Goal: Transaction & Acquisition: Download file/media

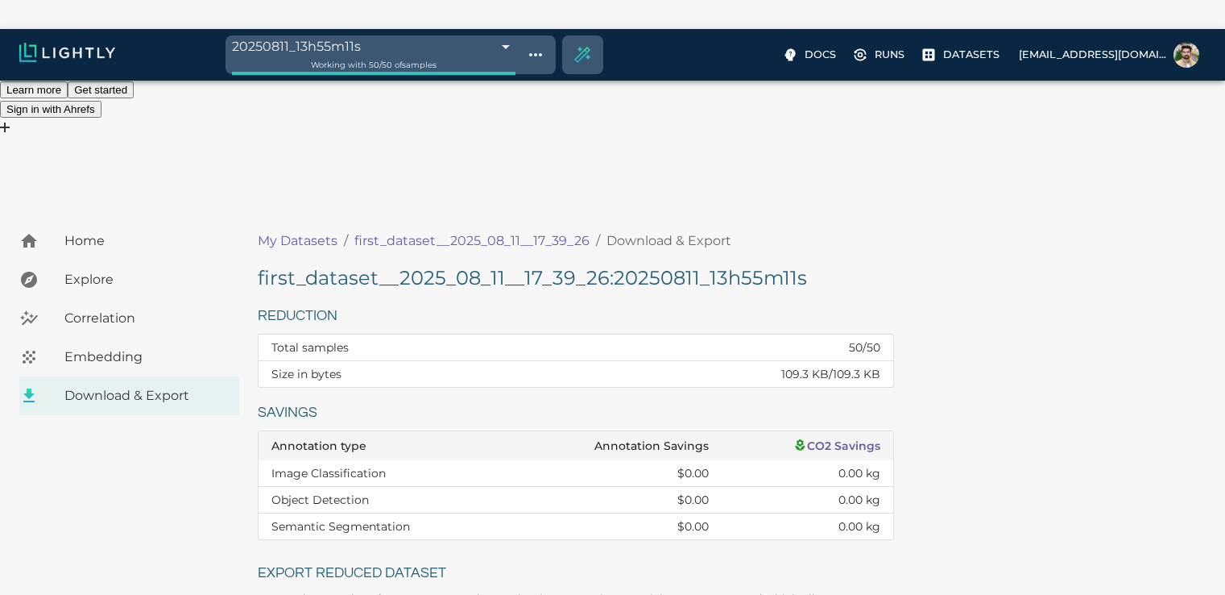
scroll to position [379, 0]
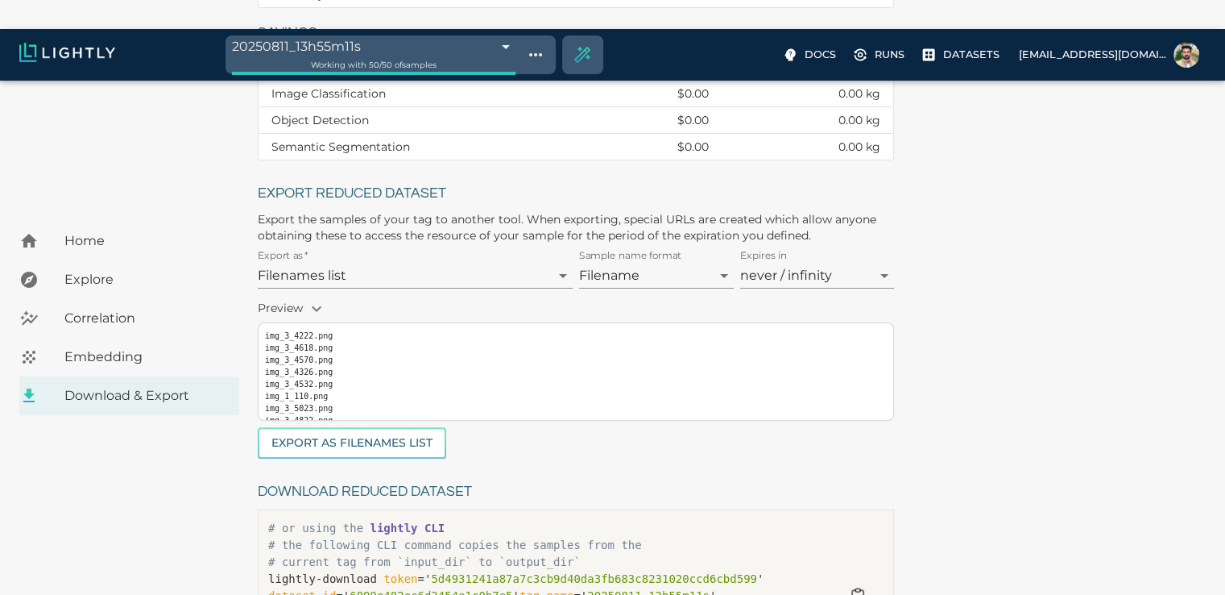
click at [110, 347] on span "Embedding" at bounding box center [145, 356] width 162 height 19
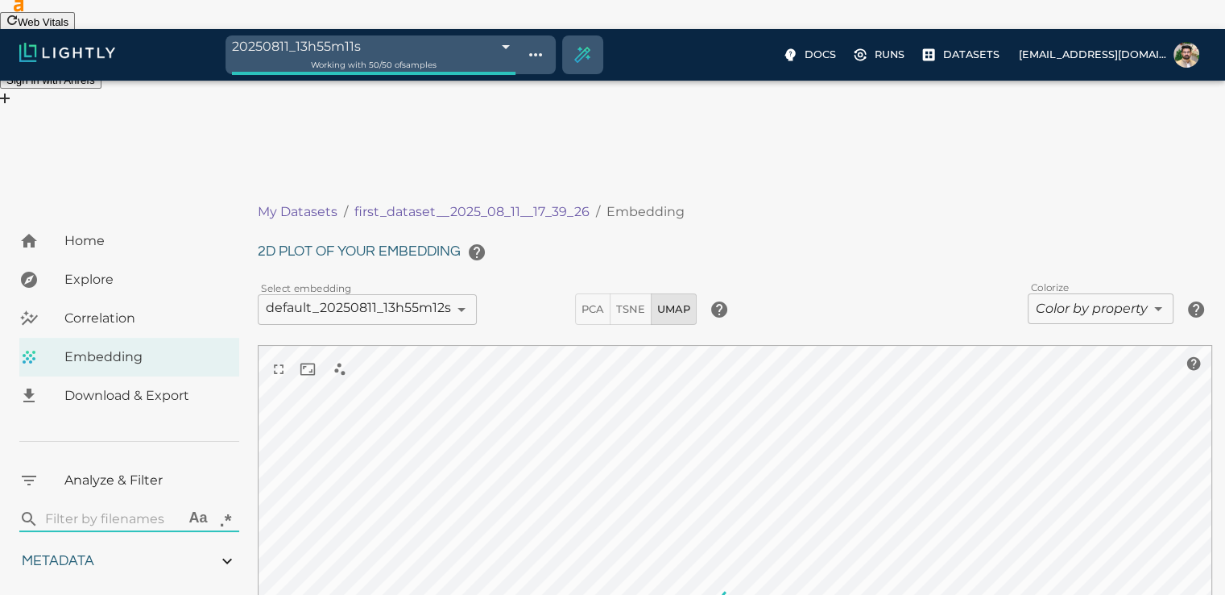
type input "1.05520778735561"
type input "4.72820778735561"
type input "33.2092666625977"
type input "97.6662666625977"
type input "1.05520778735561"
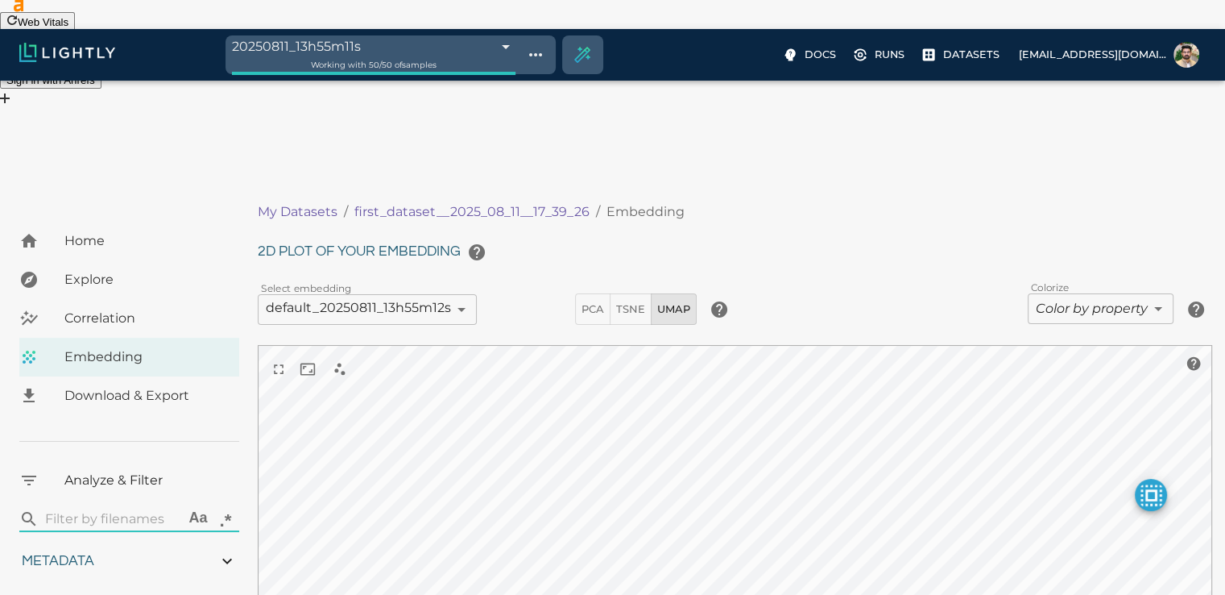
type input "4.72820778735561"
type input "33.2092666625977"
type input "97.6662666625977"
type input "1.05520778735561"
type input "4.72820778735561"
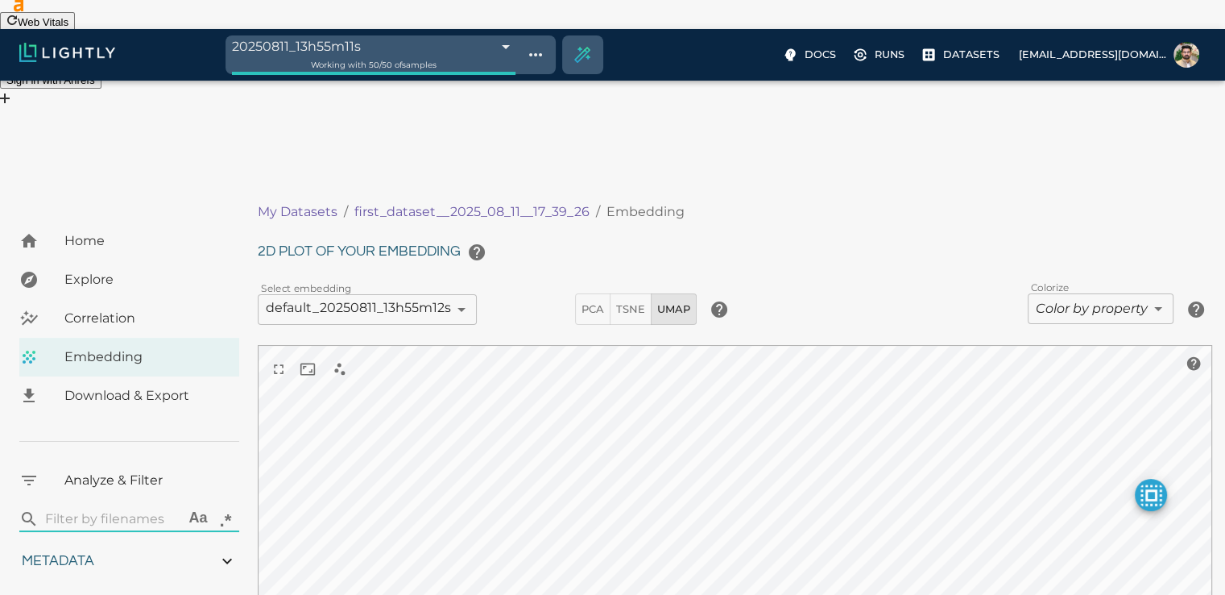
type input "33.2092666625977"
type input "97.6662666625977"
type input "1.05520778735561"
type input "4.72820778735561"
type input "33.2092666625977"
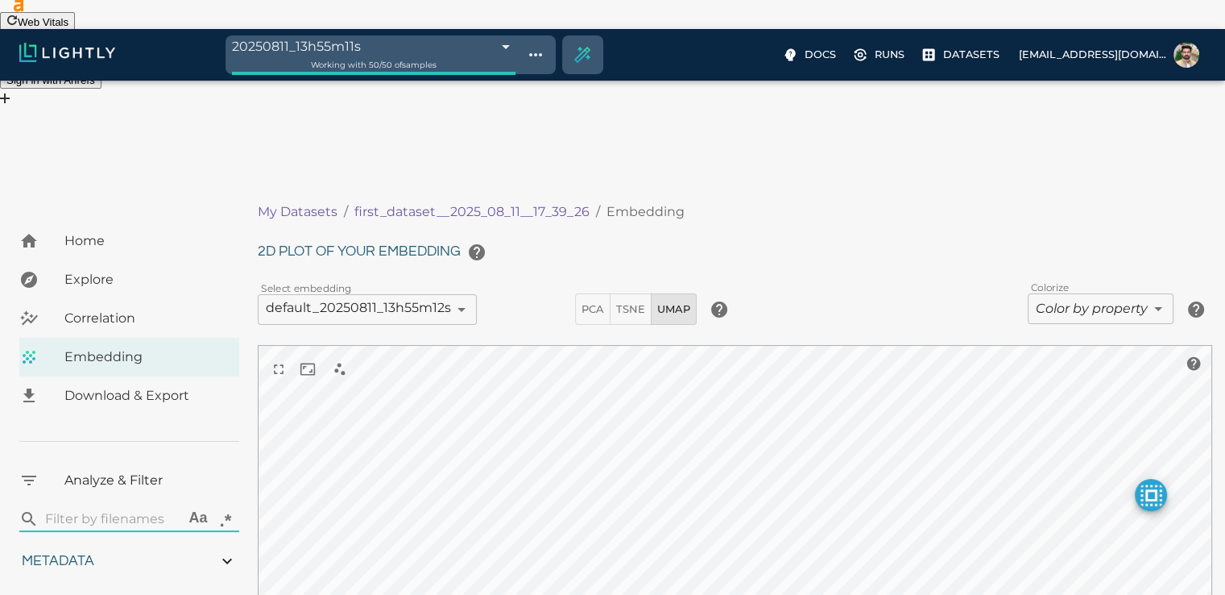
type input "97.6662666625977"
type input "1.05520778735561"
type input "4.72820778735561"
type input "33.2092666625977"
type input "97.6662666625977"
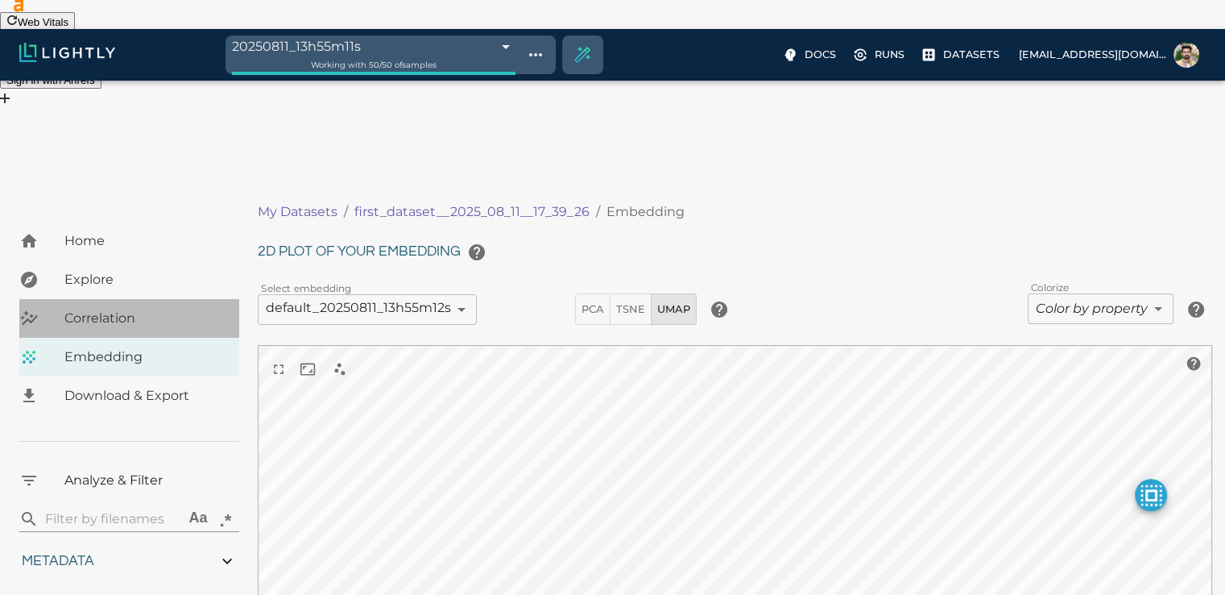
click at [84, 309] on span "Correlation" at bounding box center [145, 318] width 162 height 19
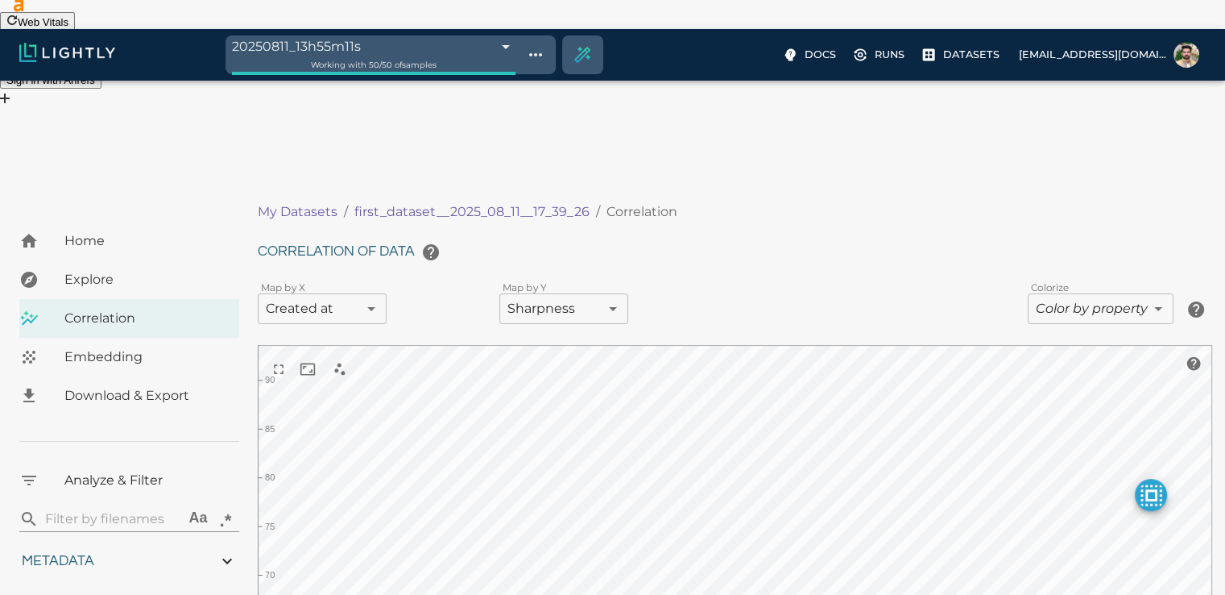
click at [89, 260] on div "Explore" at bounding box center [129, 279] width 220 height 39
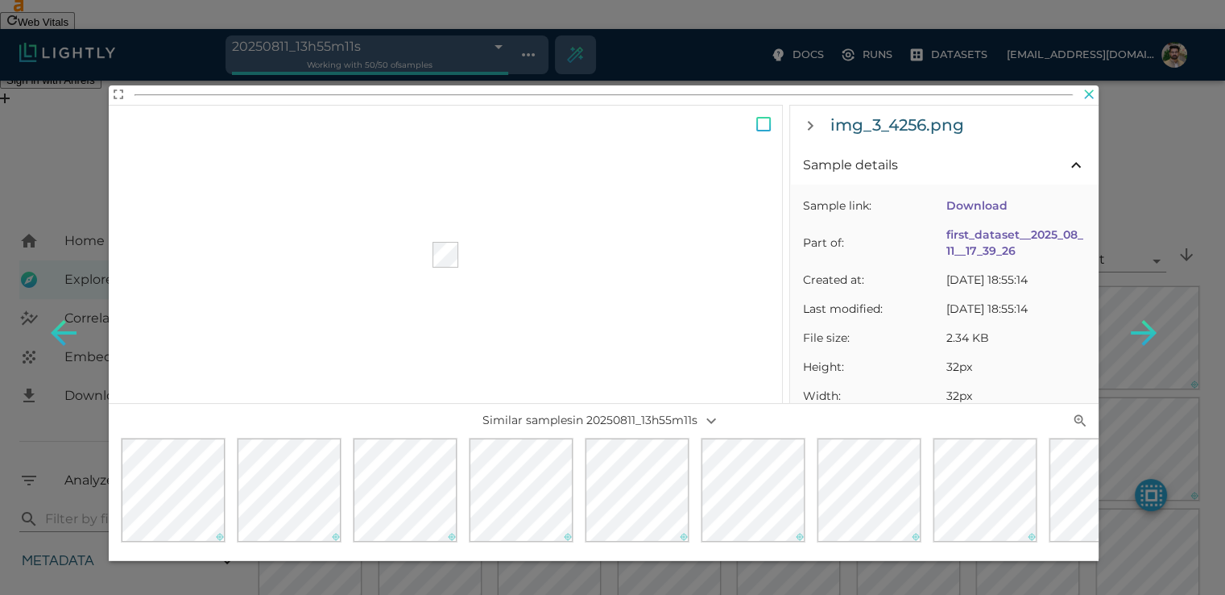
click at [1086, 96] on icon "button" at bounding box center [1089, 94] width 16 height 16
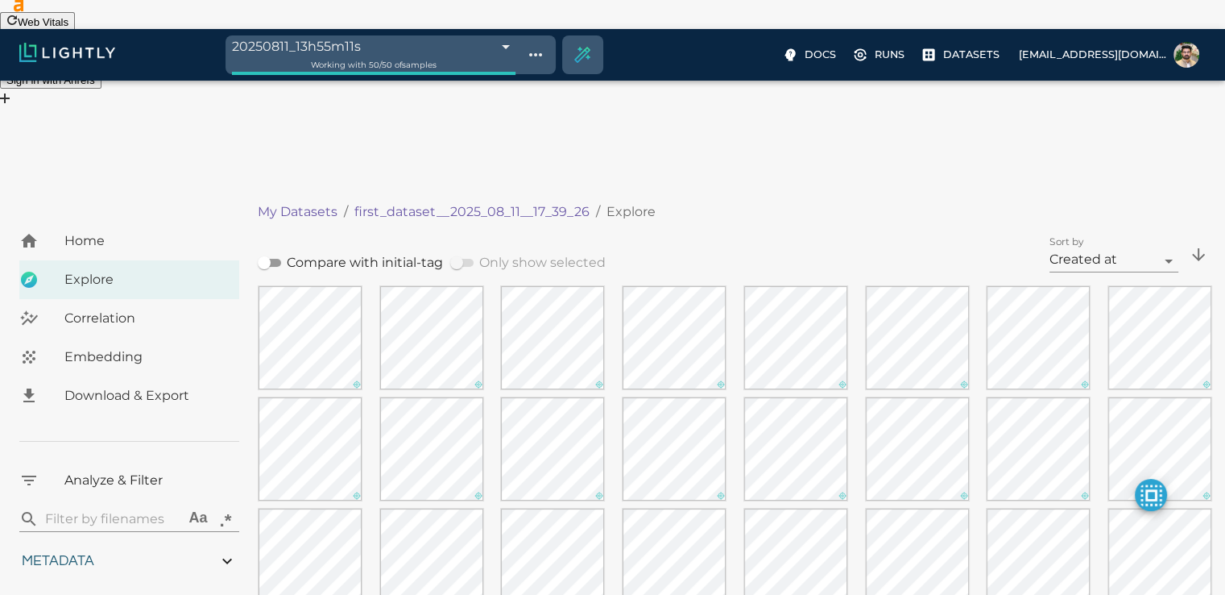
click at [123, 376] on div "Download & Export" at bounding box center [129, 395] width 220 height 39
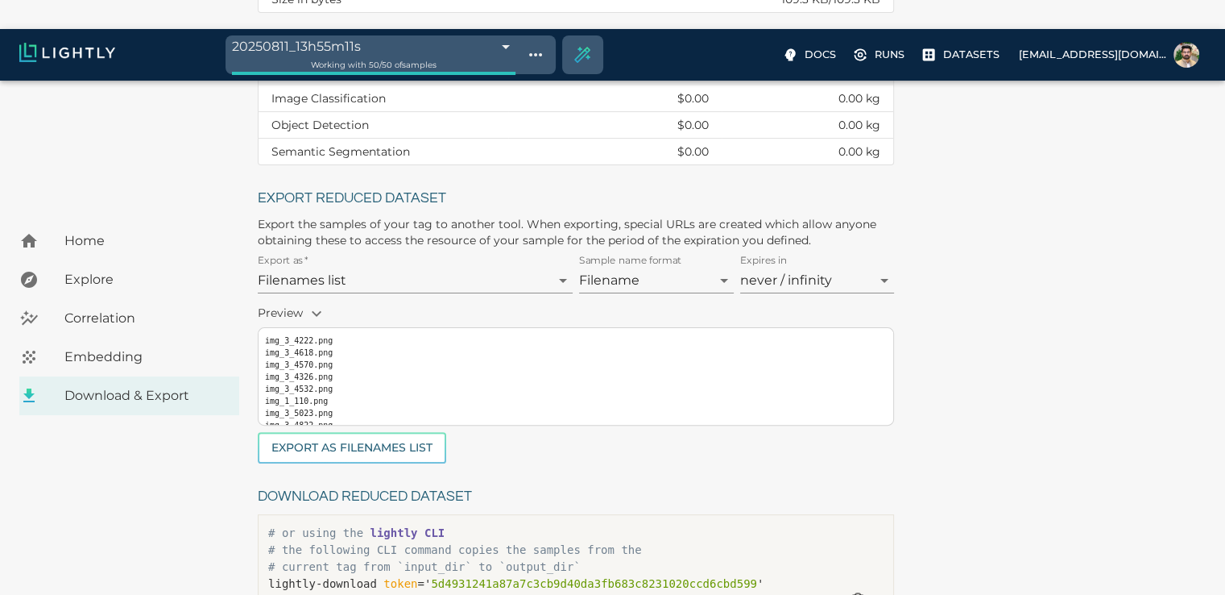
scroll to position [379, 0]
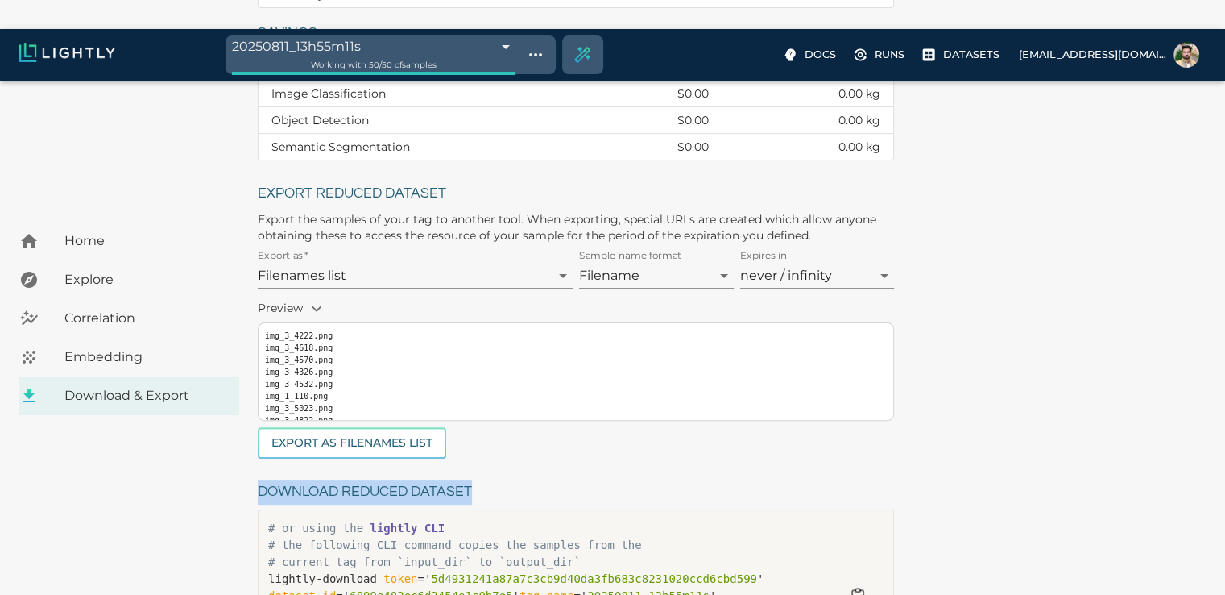
drag, startPoint x: 480, startPoint y: 362, endPoint x: 261, endPoint y: 363, distance: 219.1
click at [261, 479] on h6 "Download reduced dataset" at bounding box center [576, 491] width 636 height 25
click at [843, 479] on h6 "Download reduced dataset" at bounding box center [576, 491] width 636 height 25
click at [854, 590] on icon "button" at bounding box center [857, 596] width 11 height 13
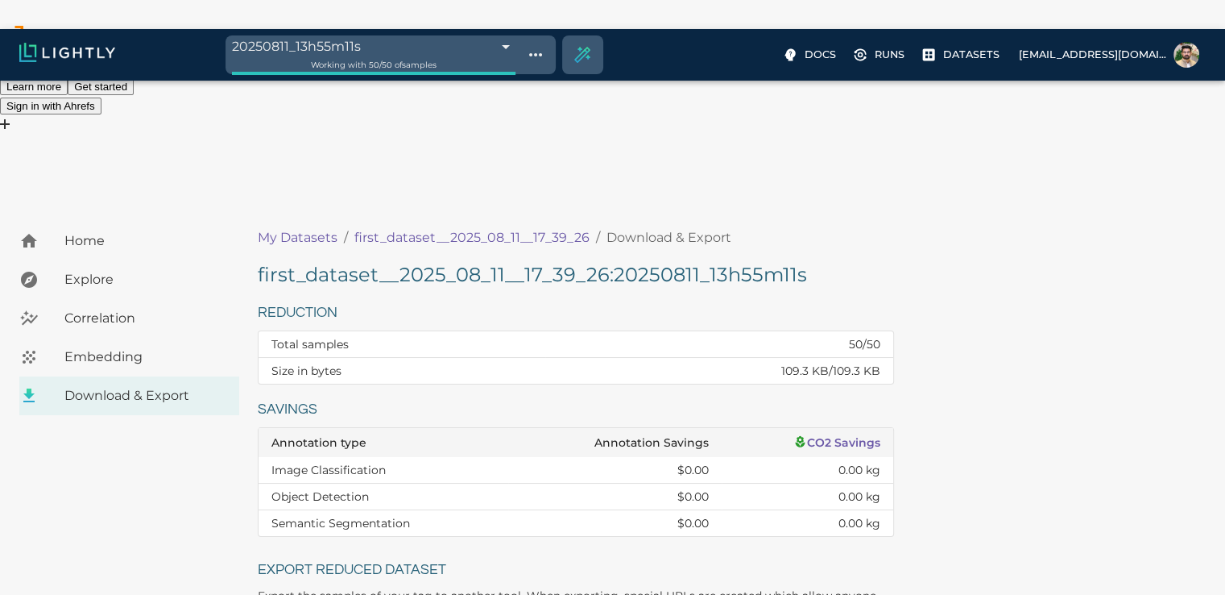
scroll to position [0, 0]
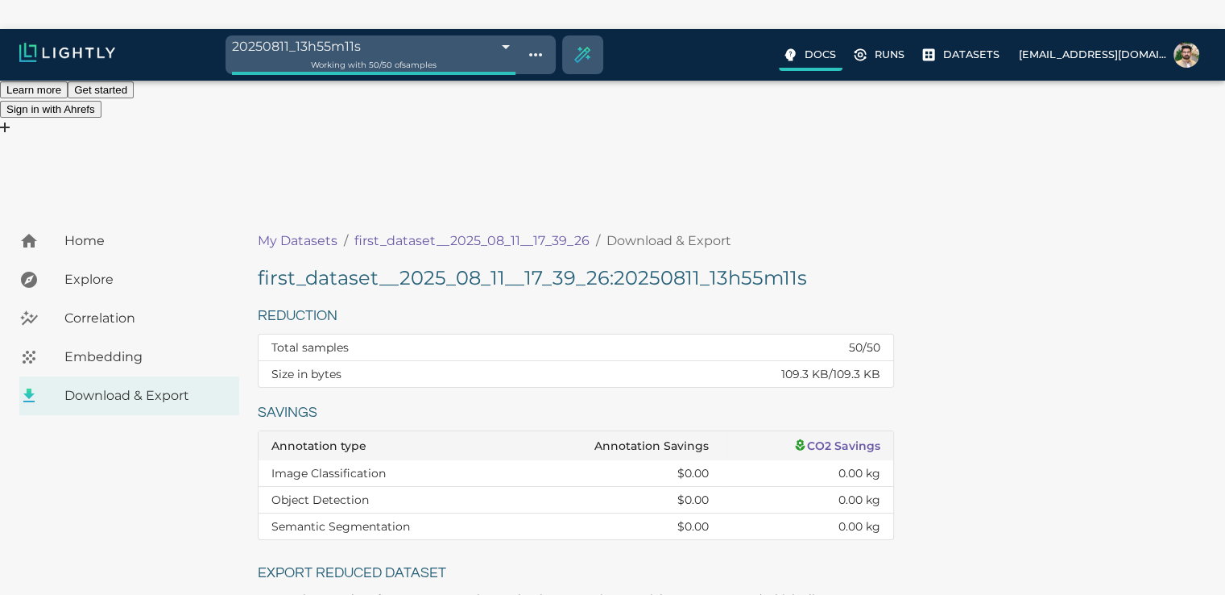
click at [825, 60] on p "Docs" at bounding box center [820, 54] width 31 height 15
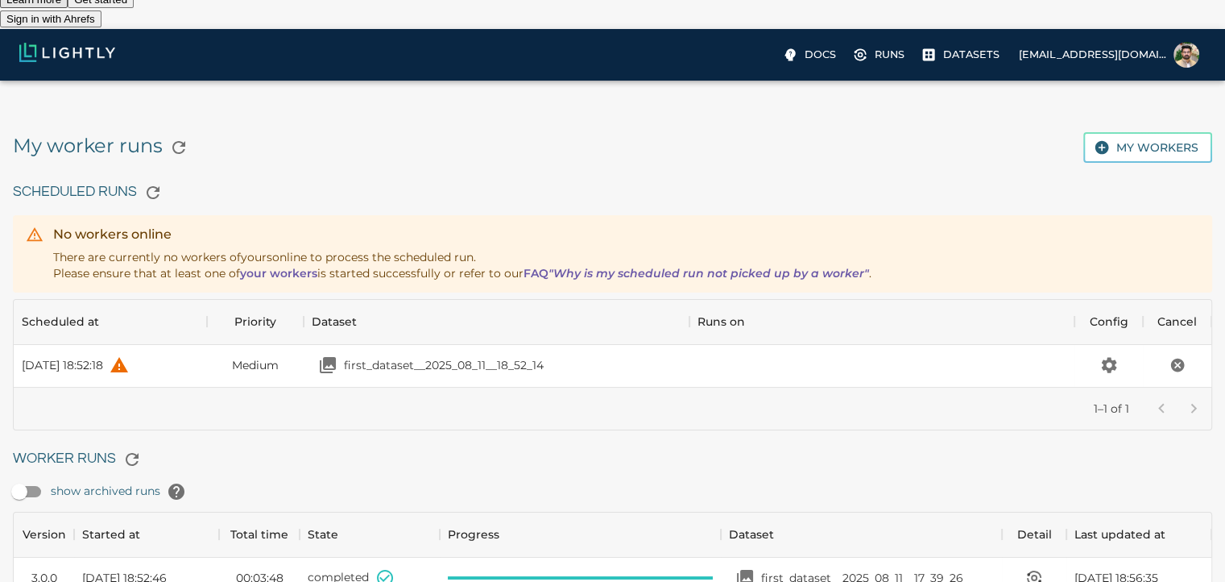
scroll to position [116, 1186]
click at [59, 60] on img at bounding box center [67, 52] width 96 height 19
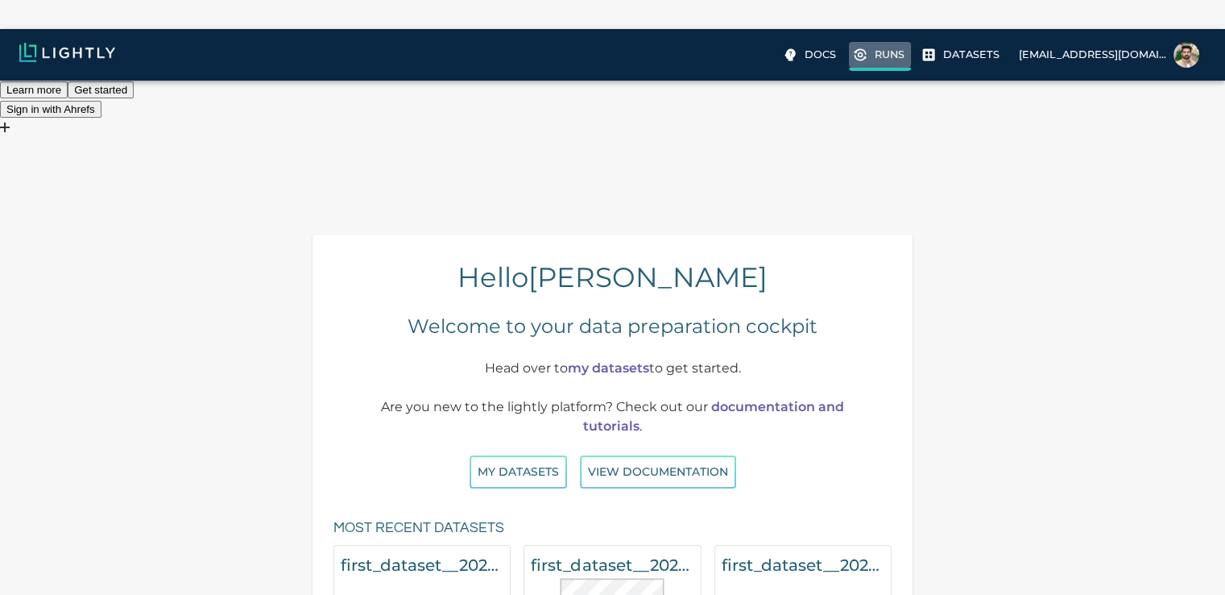
click at [897, 62] on p "Runs" at bounding box center [890, 54] width 30 height 15
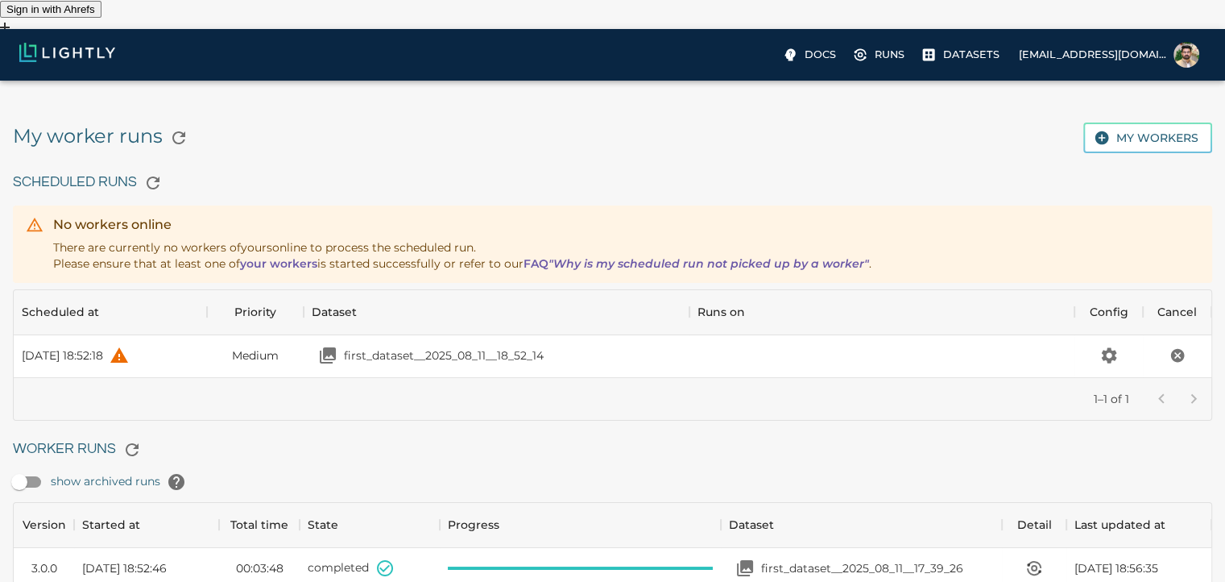
scroll to position [102, 0]
